Goal: Find contact information: Find contact information

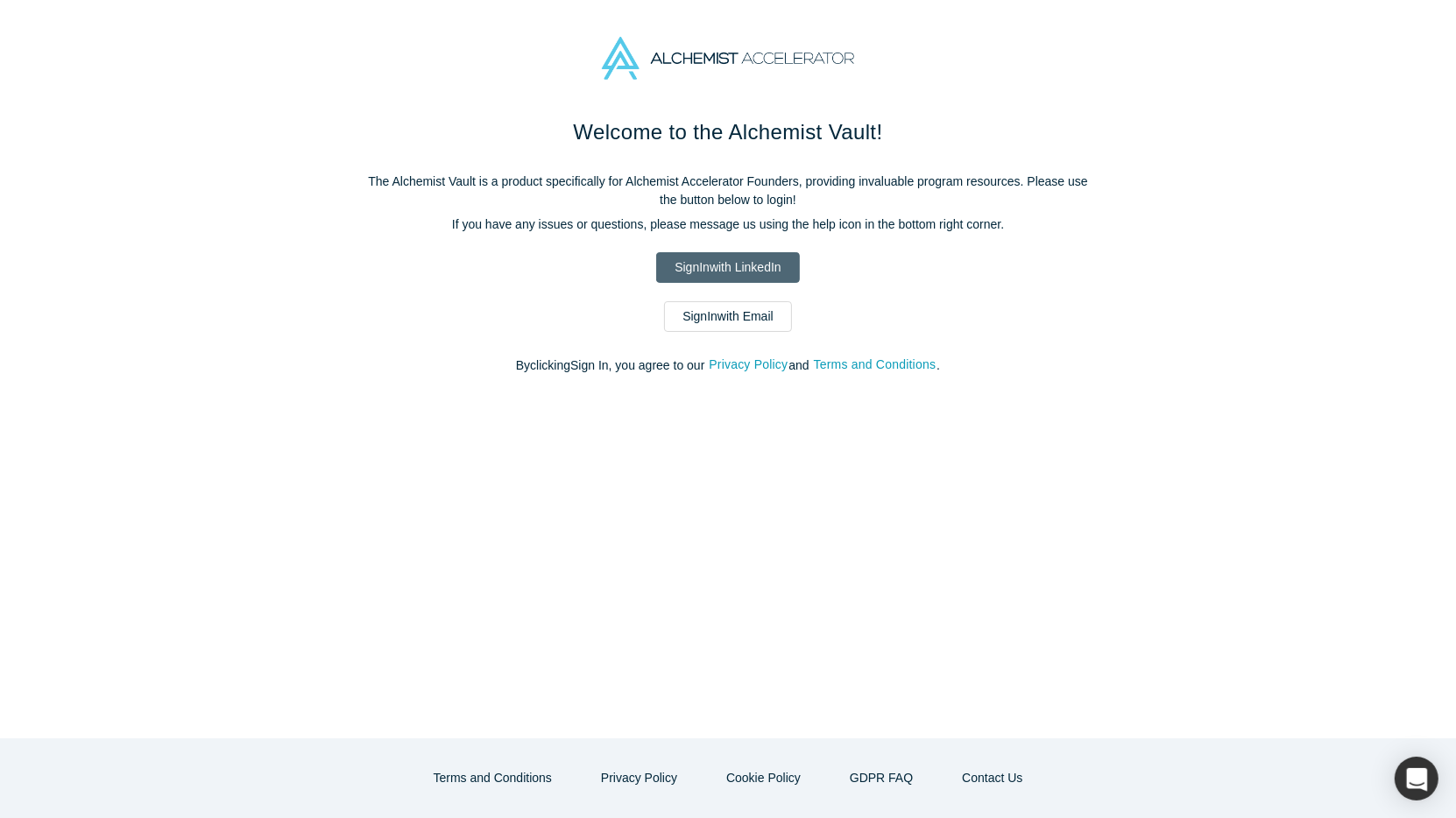
click at [749, 263] on link "Sign In with LinkedIn" at bounding box center [728, 267] width 143 height 31
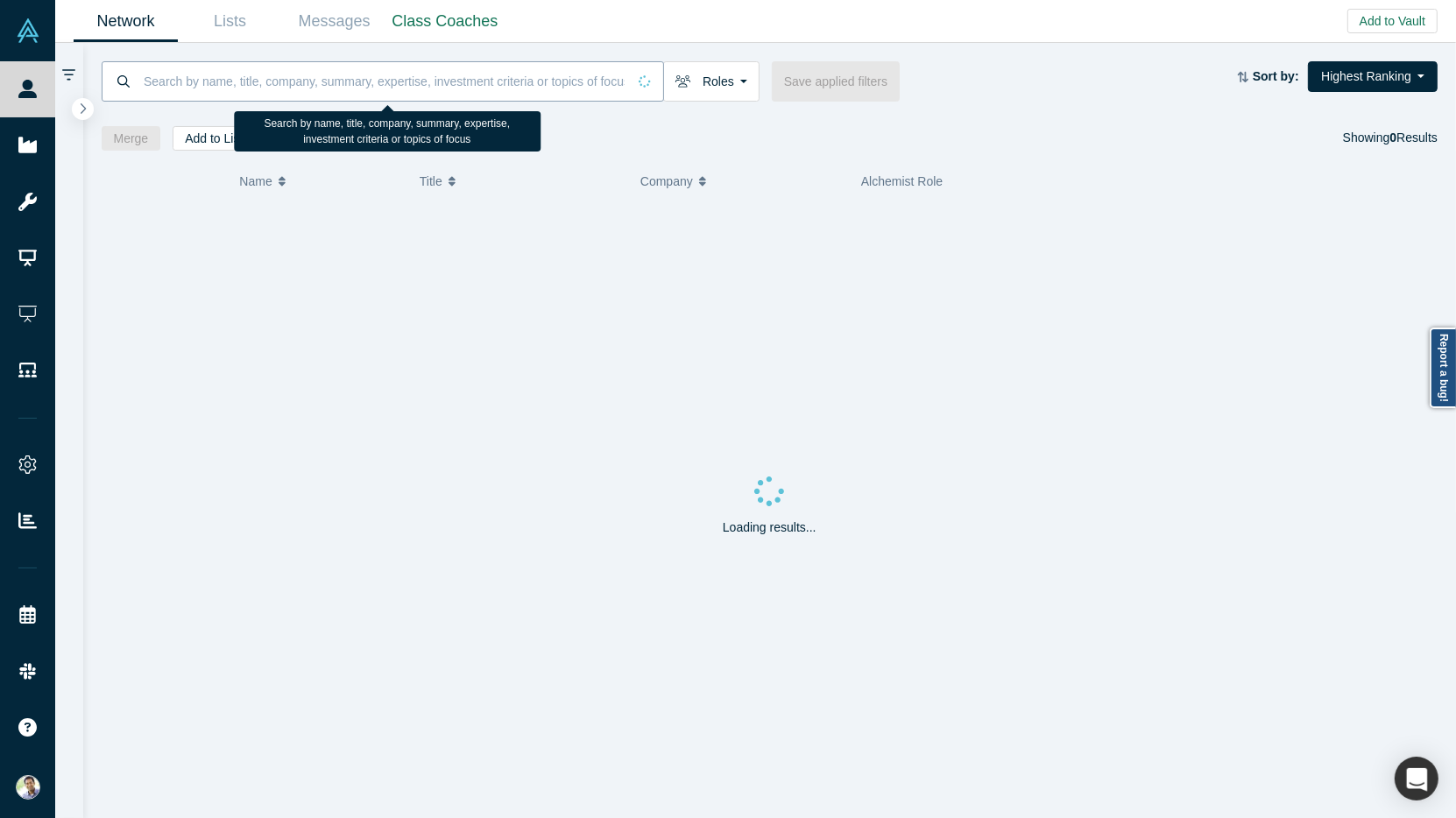
click at [201, 82] on input at bounding box center [384, 81] width 484 height 41
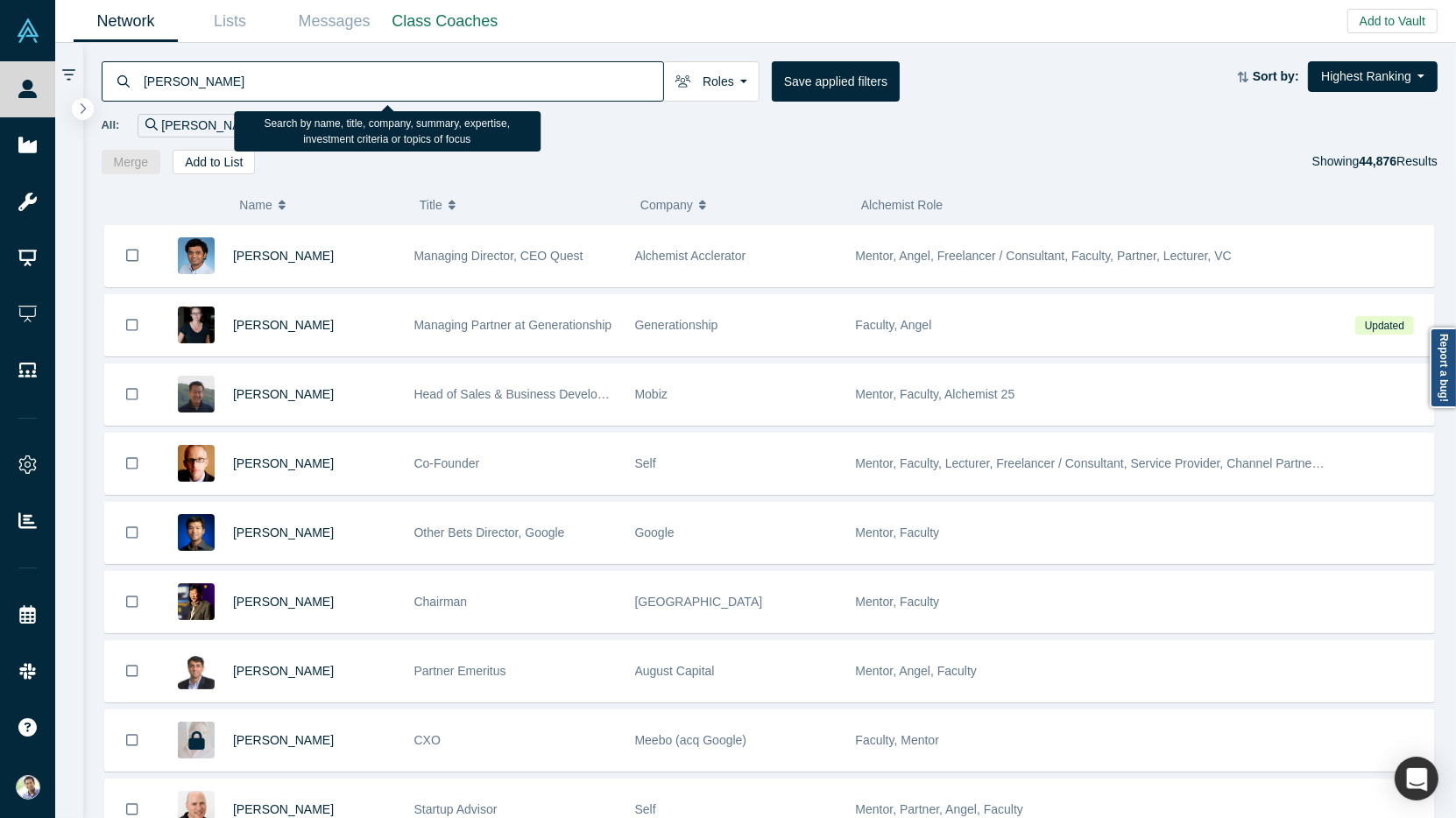
type input "Will Schumaker"
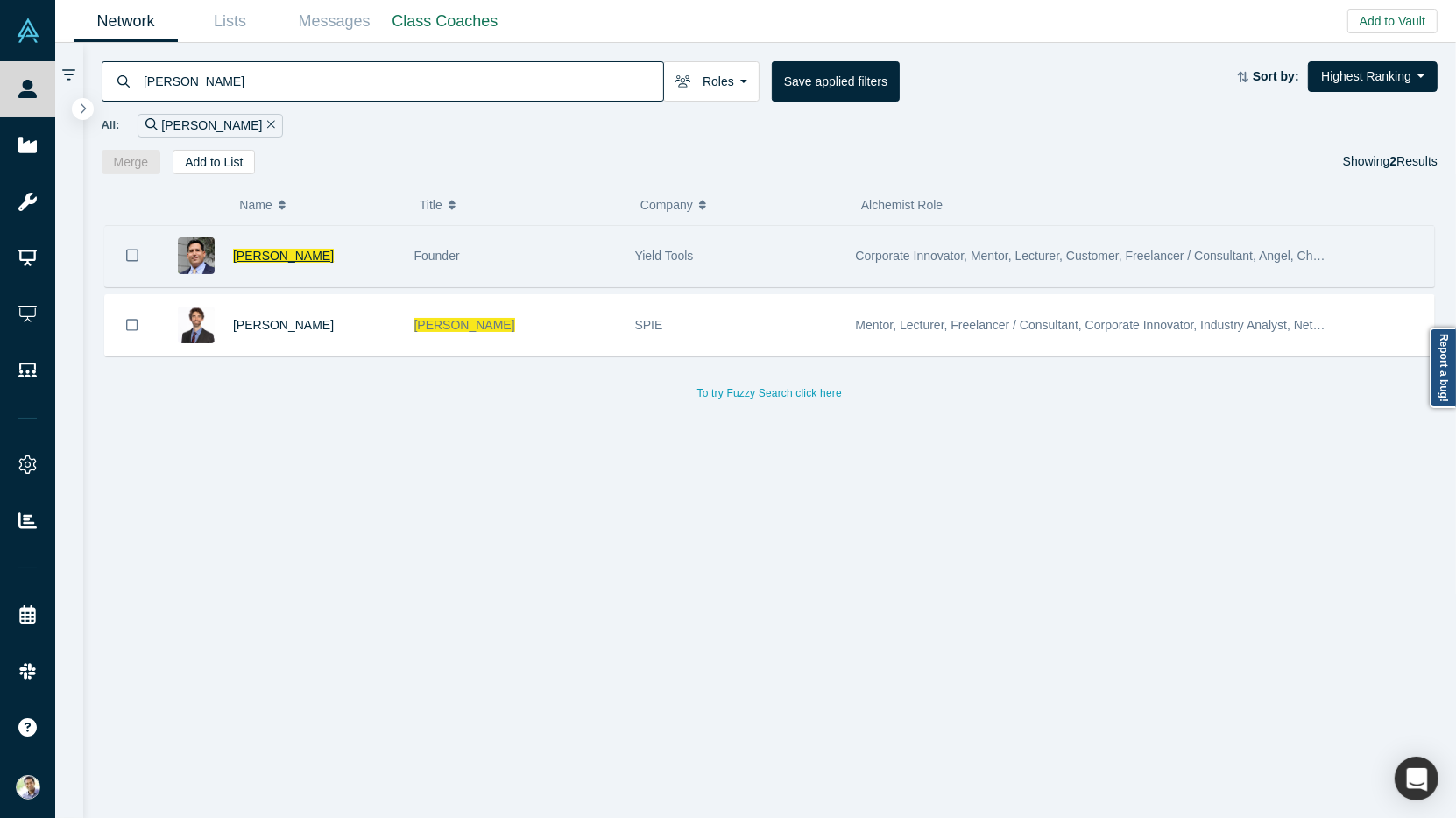
click at [280, 254] on span "Will Schumaker" at bounding box center [284, 256] width 100 height 14
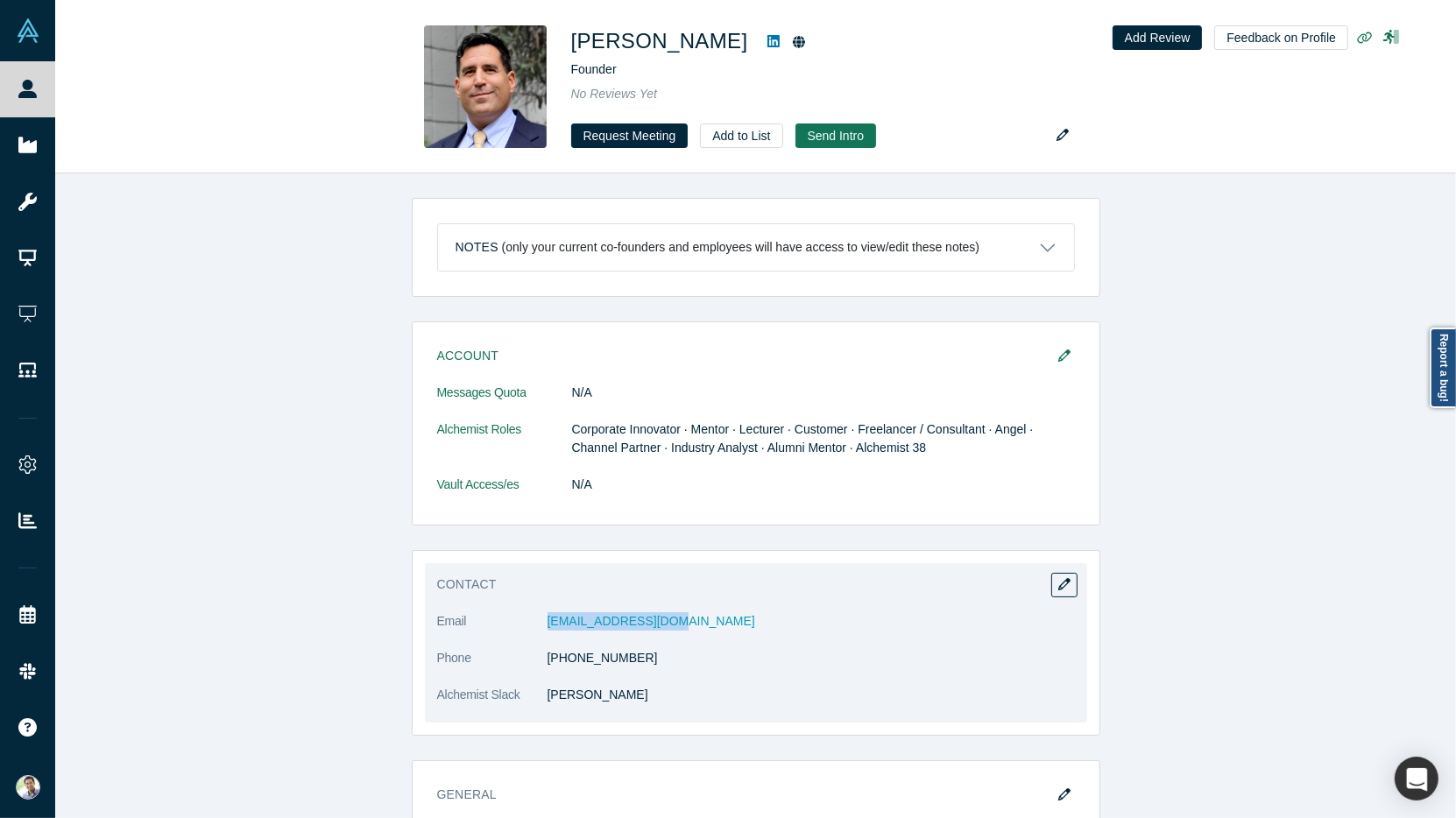
drag, startPoint x: 680, startPoint y: 622, endPoint x: 536, endPoint y: 616, distance: 144.1
click at [536, 616] on dl "Email will@yieldtools.com Phone (586) 596-9161 Alchemist Slack Will Schumaker" at bounding box center [756, 667] width 638 height 111
copy dl "will@yieldtools.com"
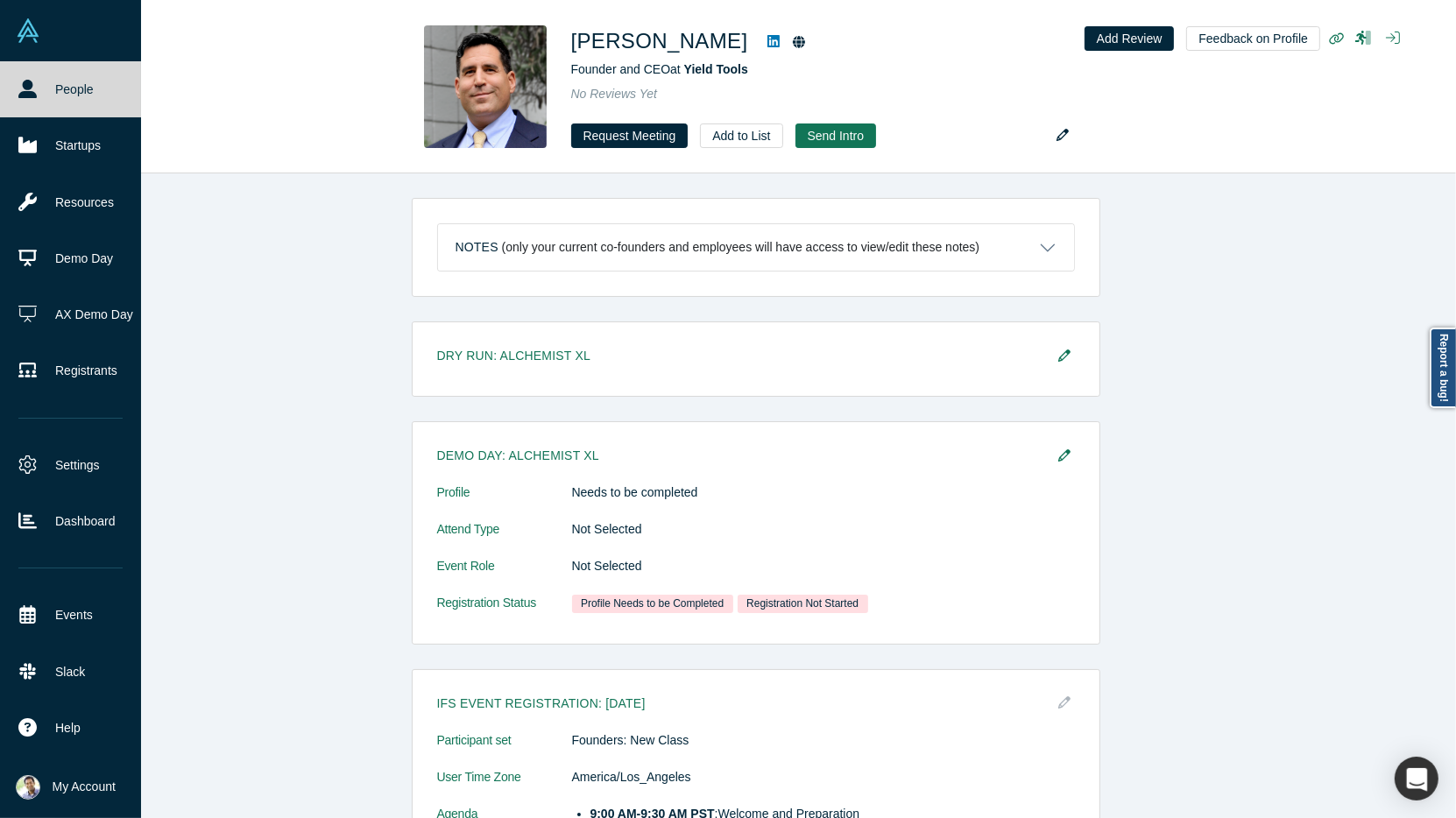
click at [41, 98] on link "People" at bounding box center [71, 89] width 141 height 56
